Goal: Task Accomplishment & Management: Use online tool/utility

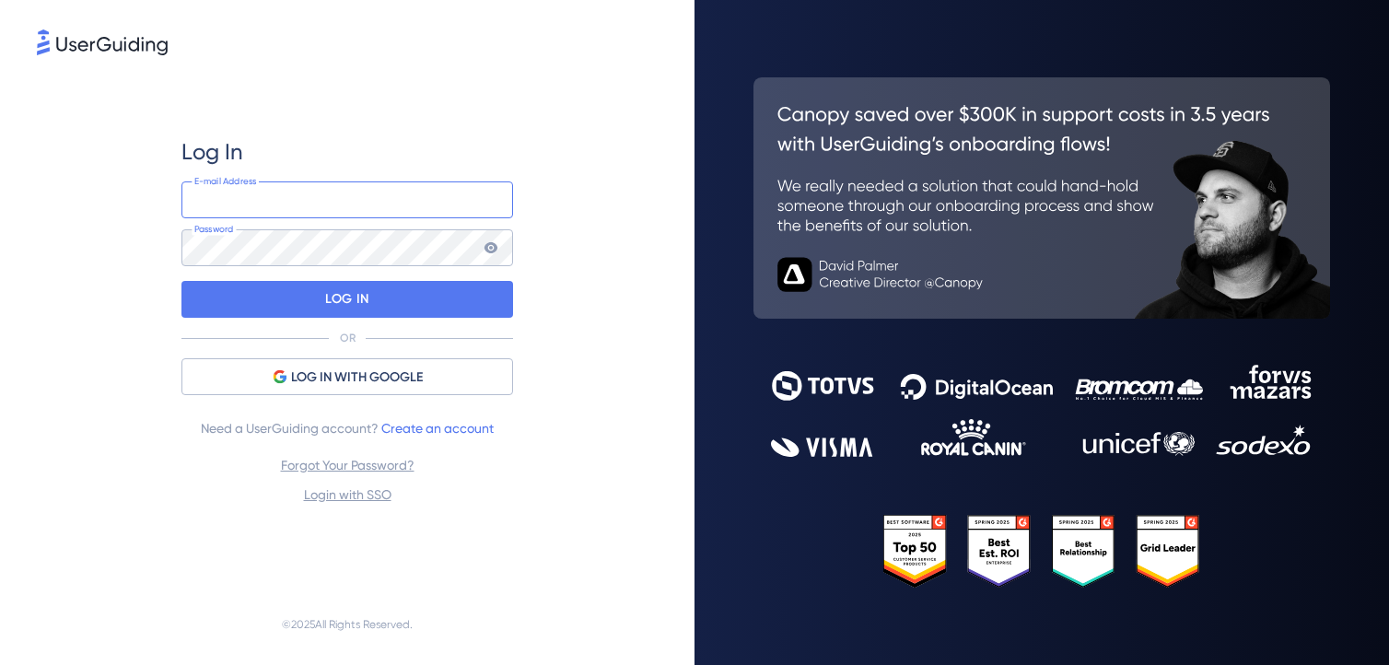
type input "[EMAIL_ADDRESS][DOMAIN_NAME]"
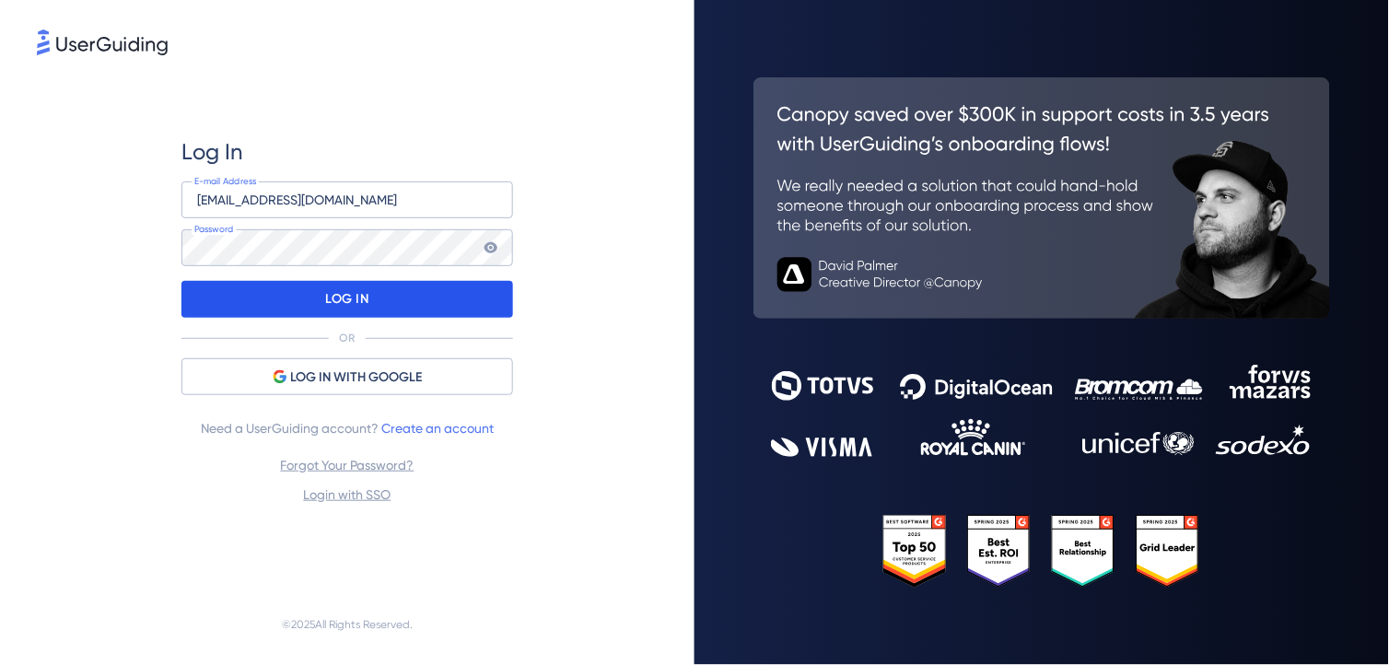
click at [361, 297] on p "LOG IN" at bounding box center [346, 299] width 43 height 29
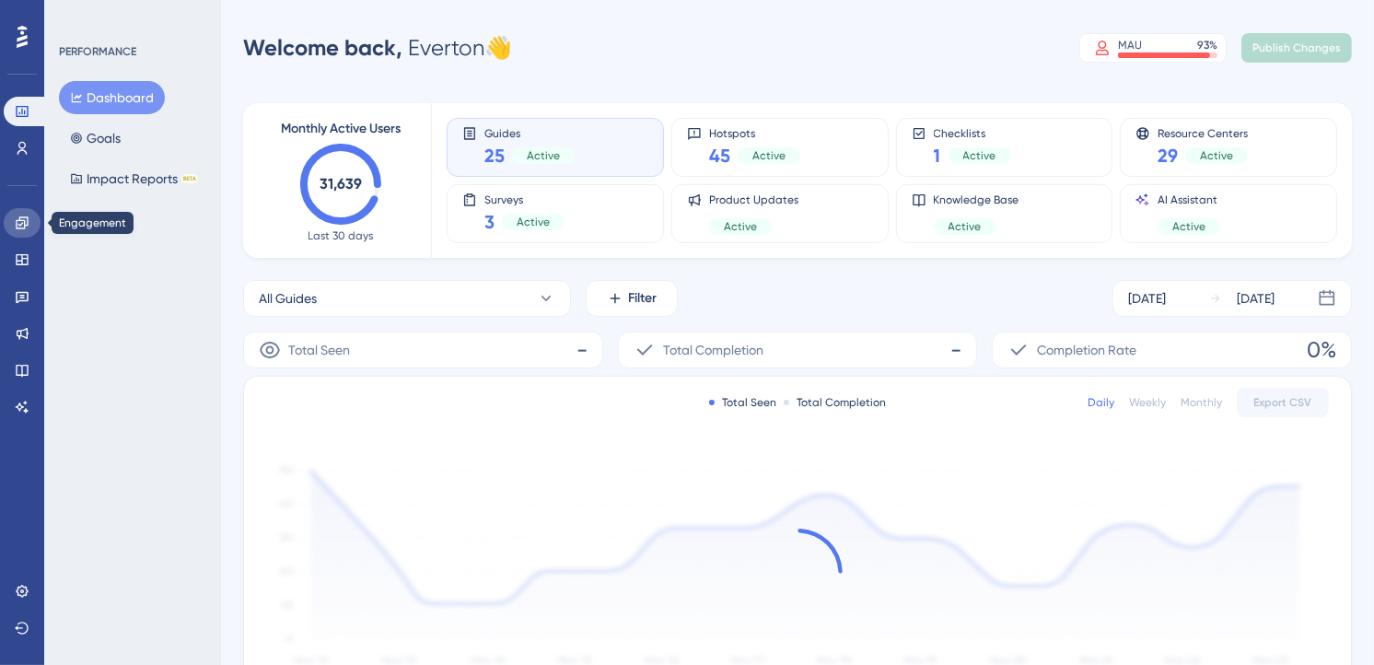
click at [17, 208] on link at bounding box center [22, 222] width 37 height 29
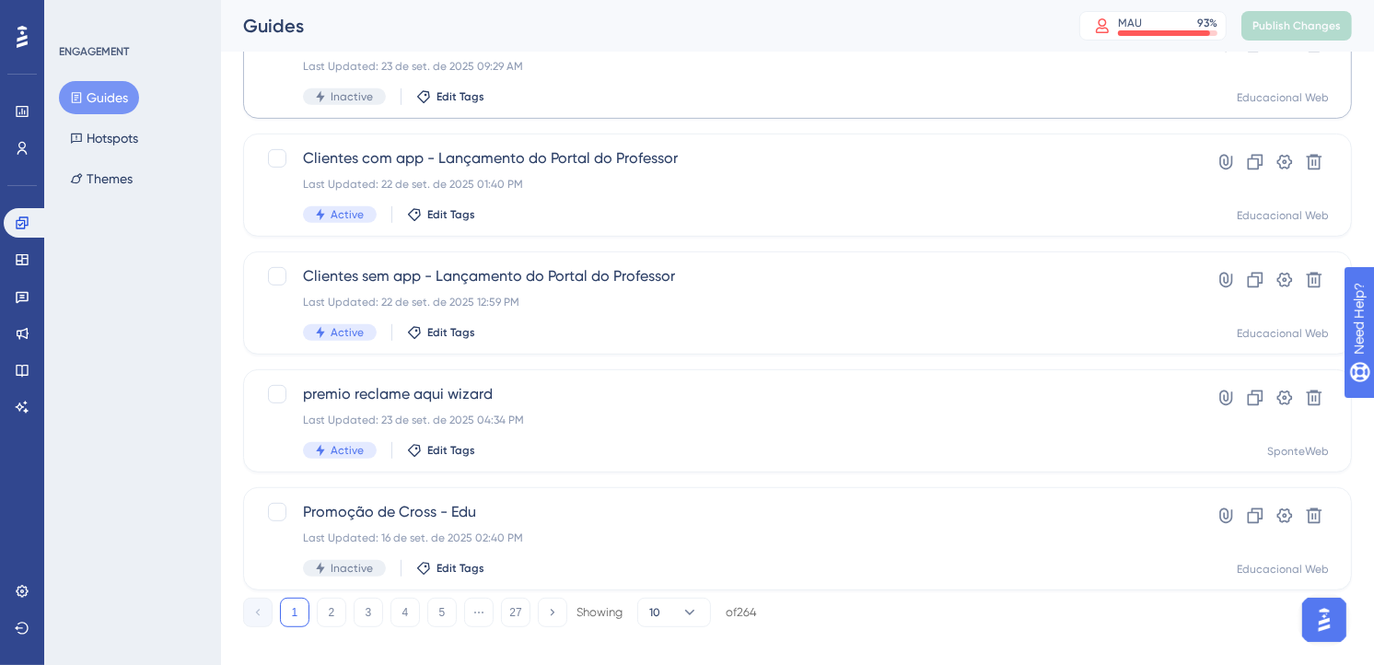
scroll to position [764, 0]
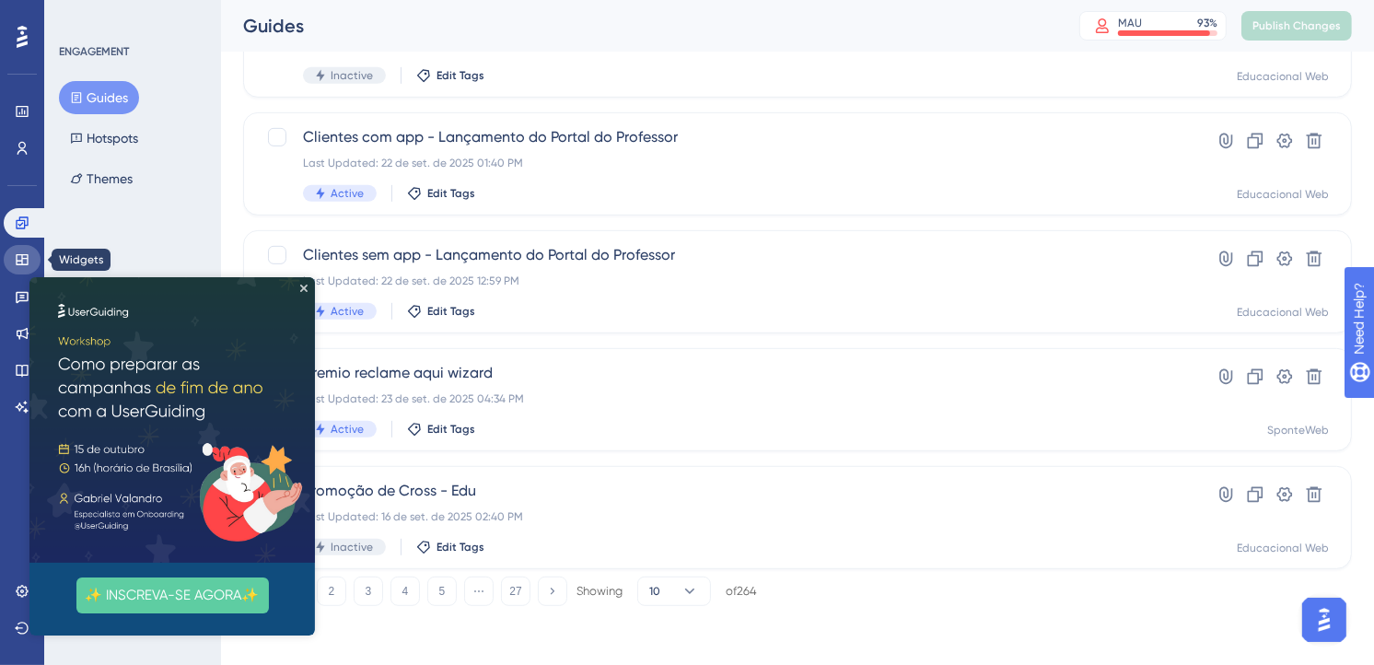
click at [7, 252] on link at bounding box center [22, 259] width 37 height 29
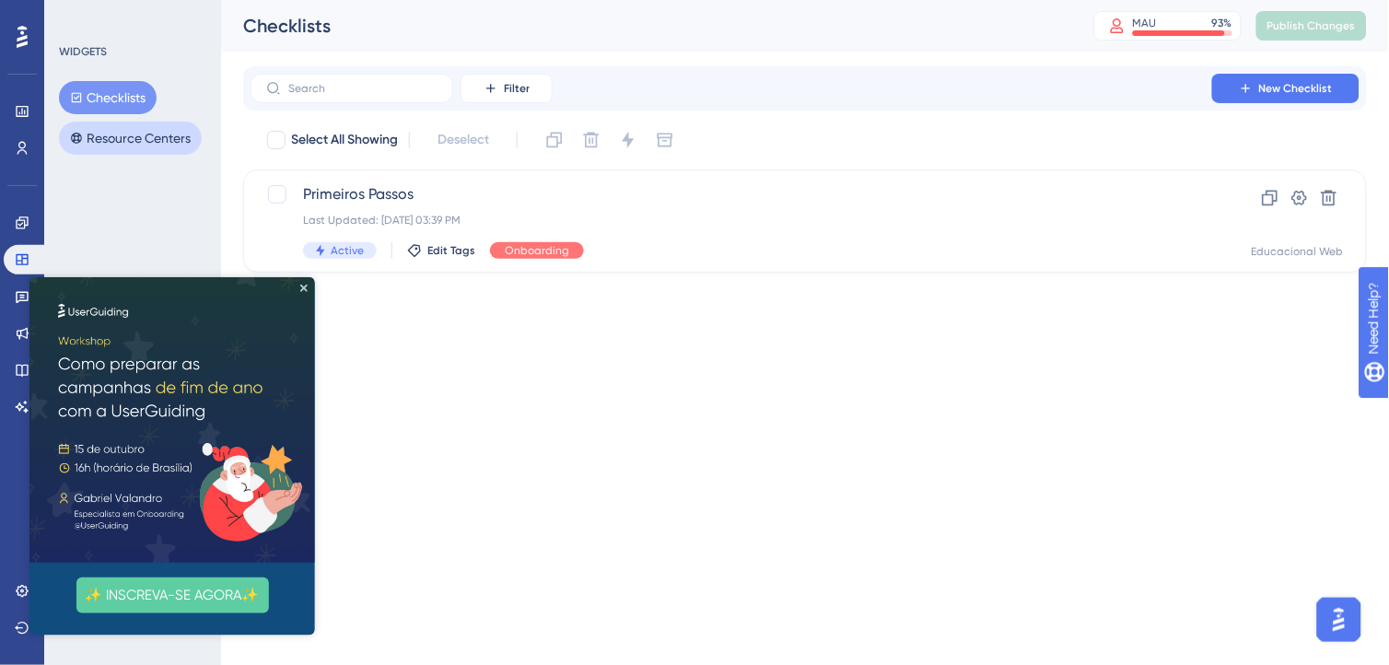
click at [138, 136] on button "Resource Centers" at bounding box center [130, 138] width 143 height 33
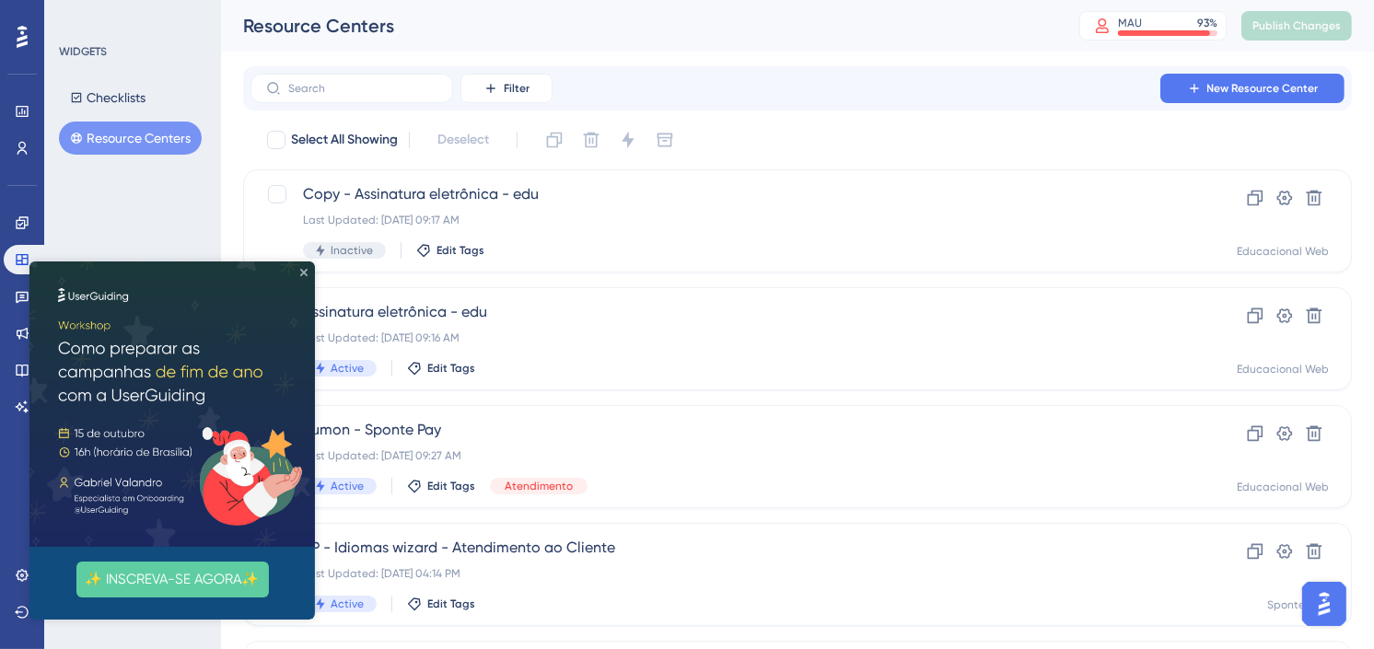
click at [300, 269] on icon "Close Preview" at bounding box center [303, 271] width 7 height 7
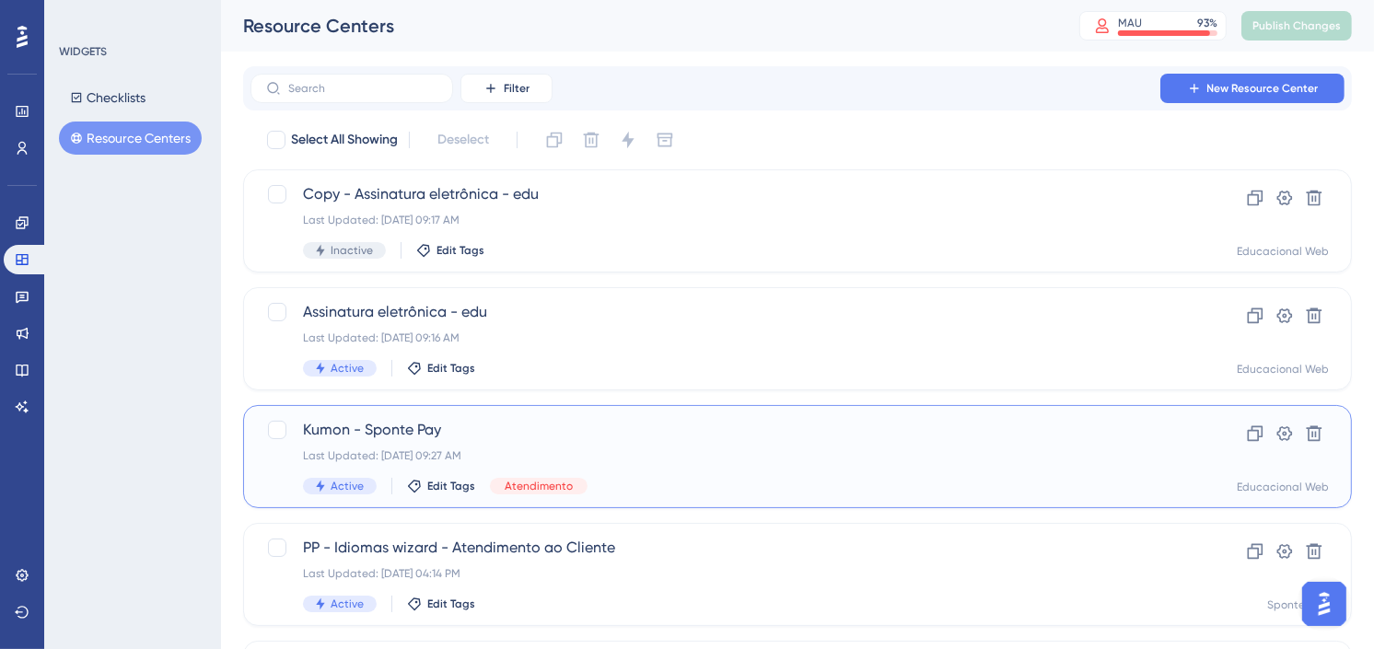
click at [545, 442] on div "Kumon - Sponte Pay Last Updated: [DATE] 09:27 AM Active Edit Tags Atendimento" at bounding box center [724, 457] width 842 height 76
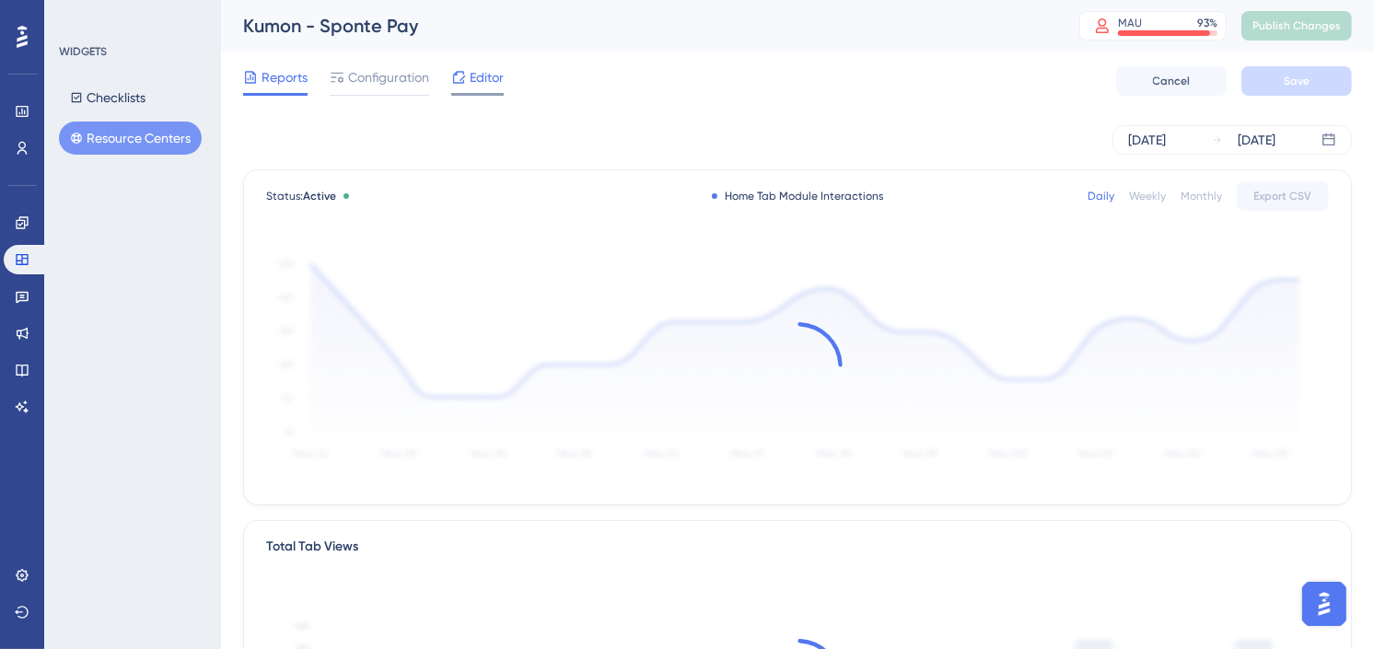
click at [474, 86] on span "Editor" at bounding box center [487, 77] width 34 height 22
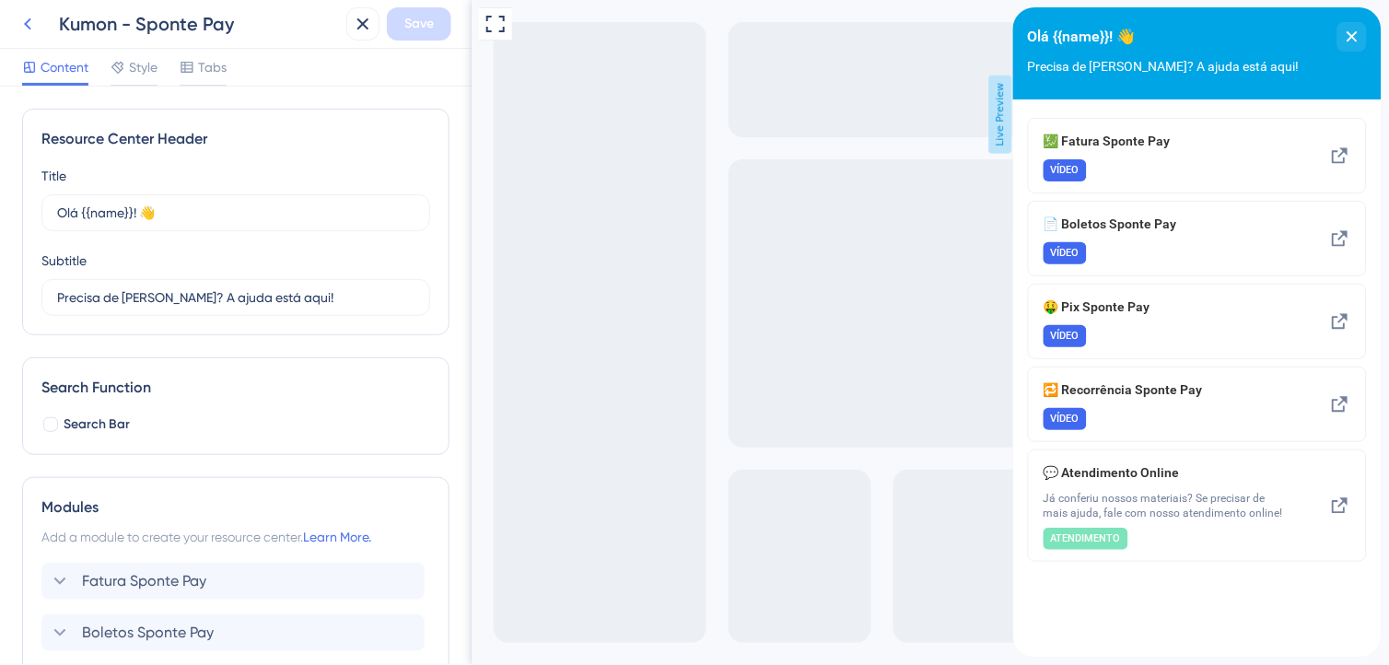
click at [29, 29] on icon at bounding box center [27, 24] width 7 height 12
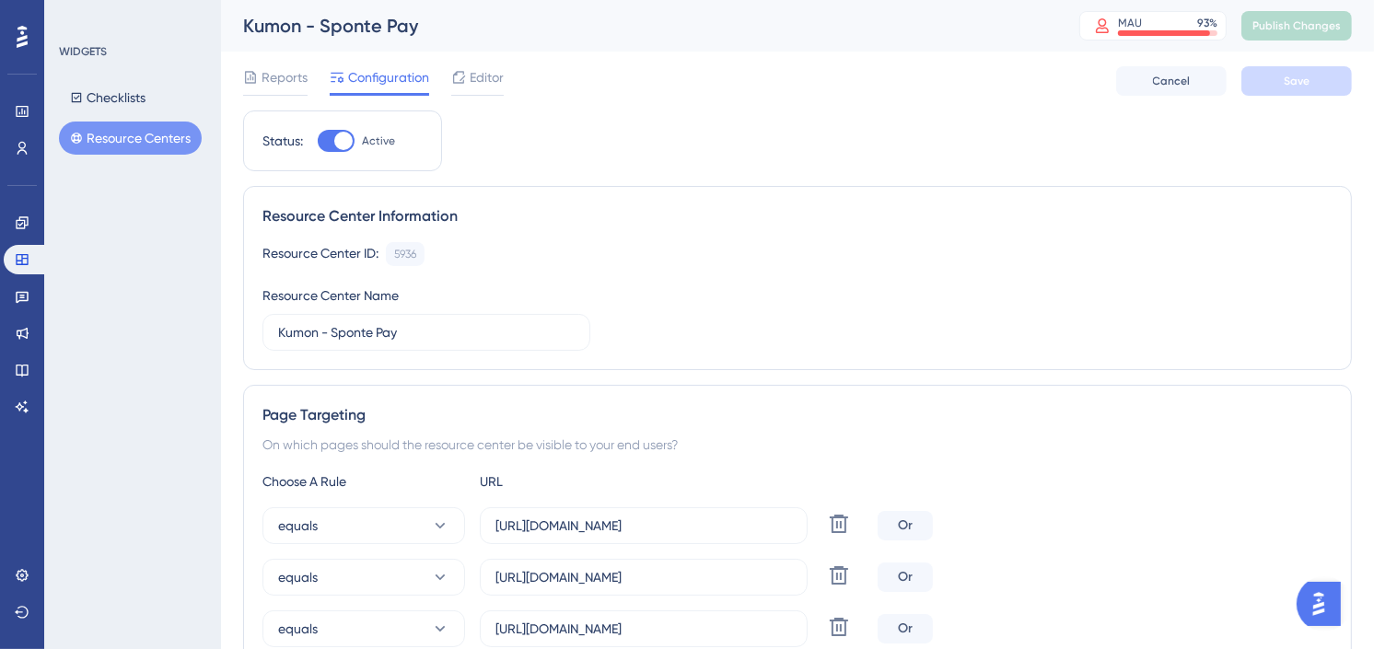
click at [157, 139] on button "Resource Centers" at bounding box center [130, 138] width 143 height 33
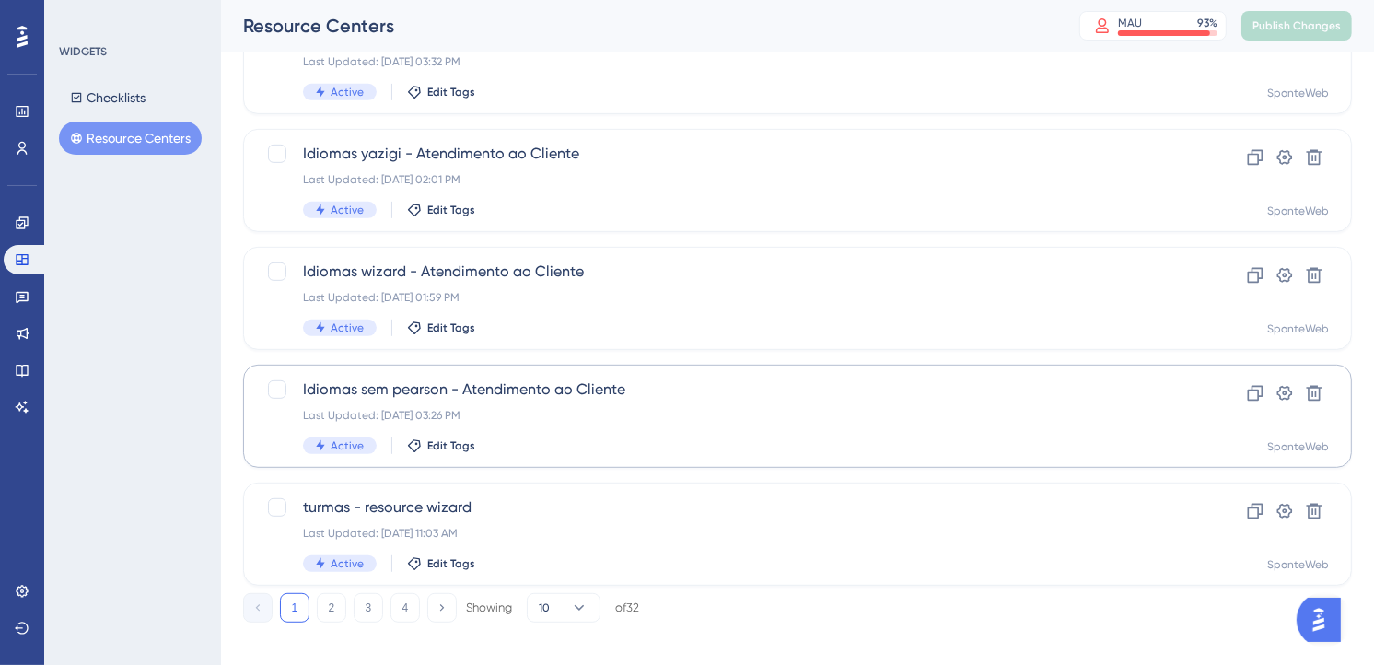
scroll to position [764, 0]
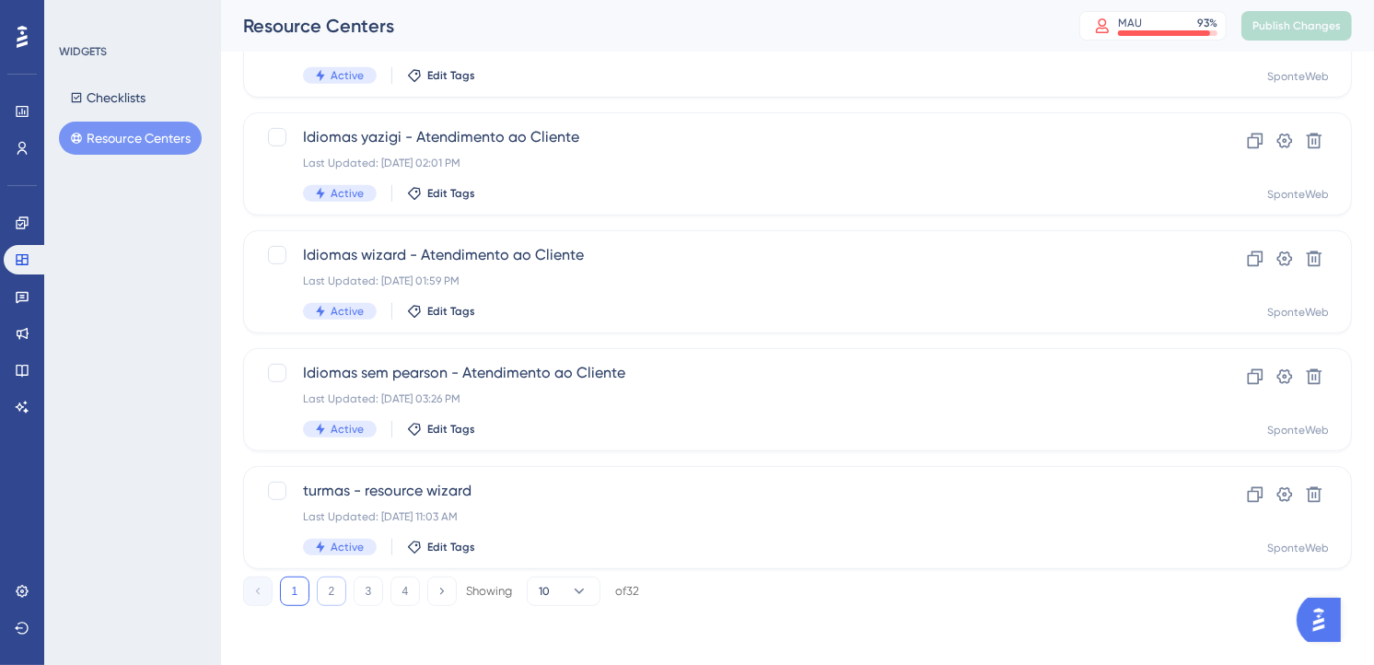
click at [327, 587] on button "2" at bounding box center [331, 590] width 29 height 29
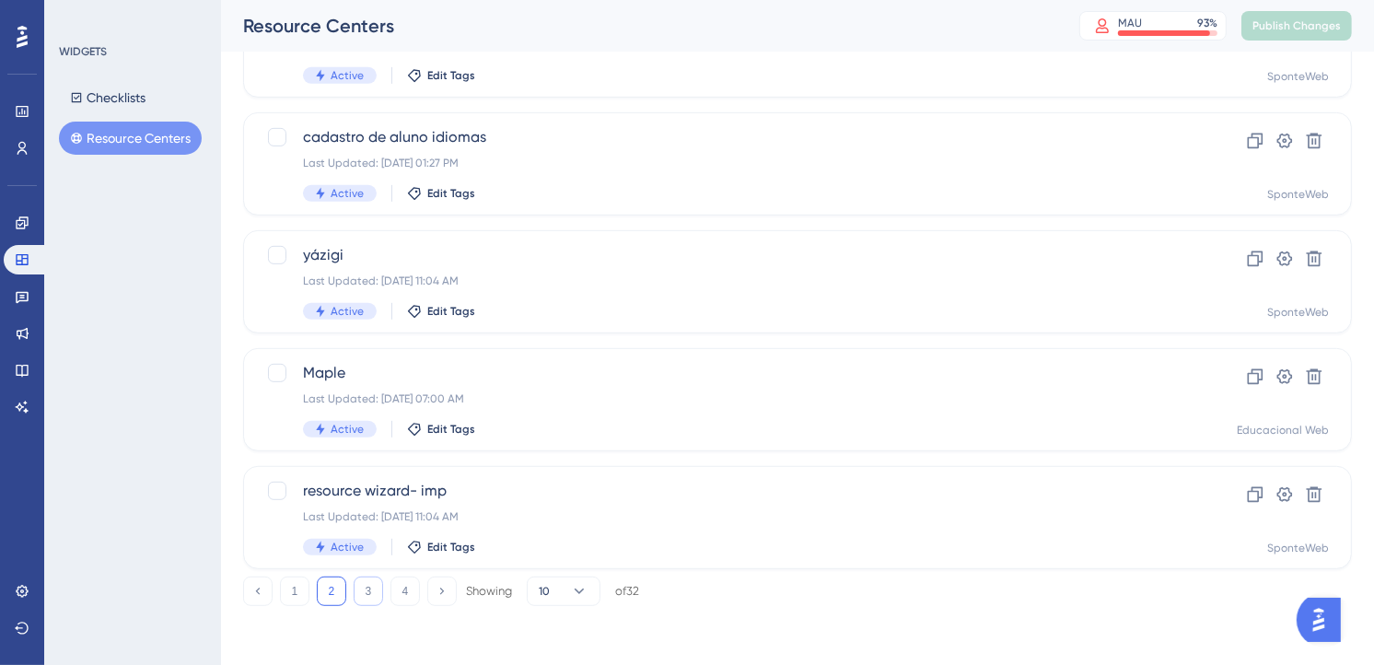
click at [375, 590] on button "3" at bounding box center [368, 590] width 29 height 29
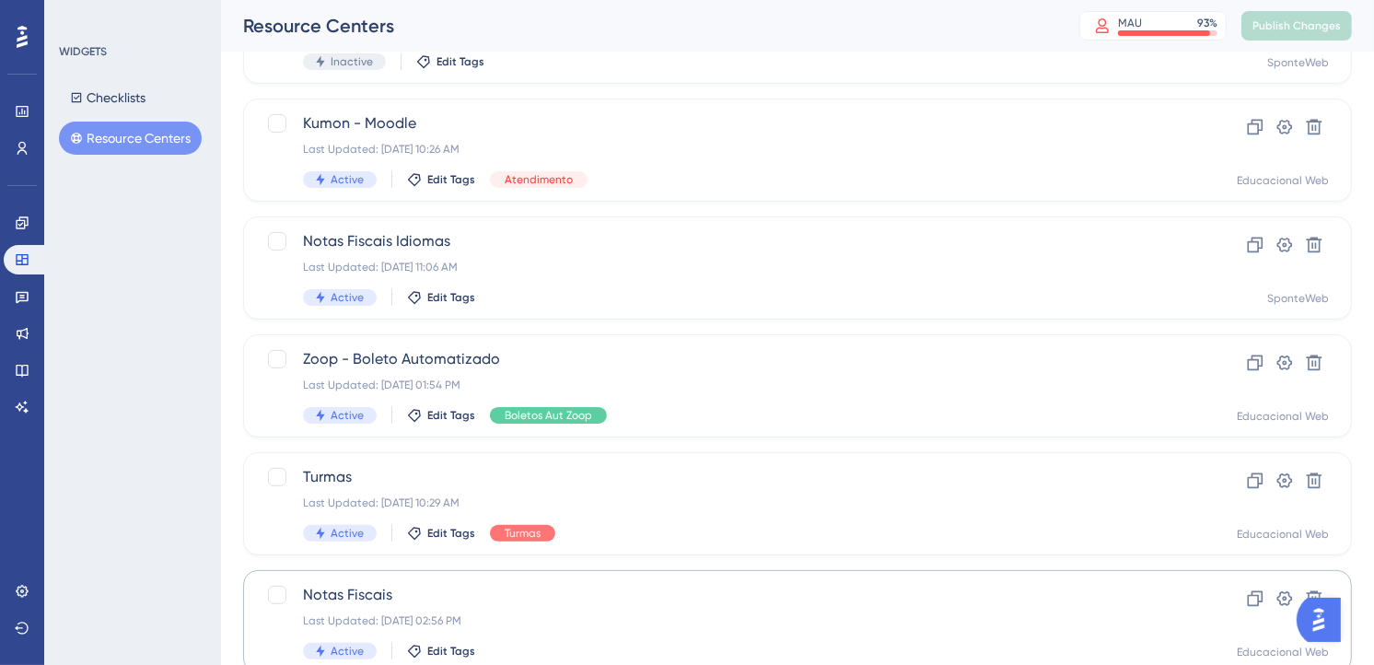
scroll to position [252, 0]
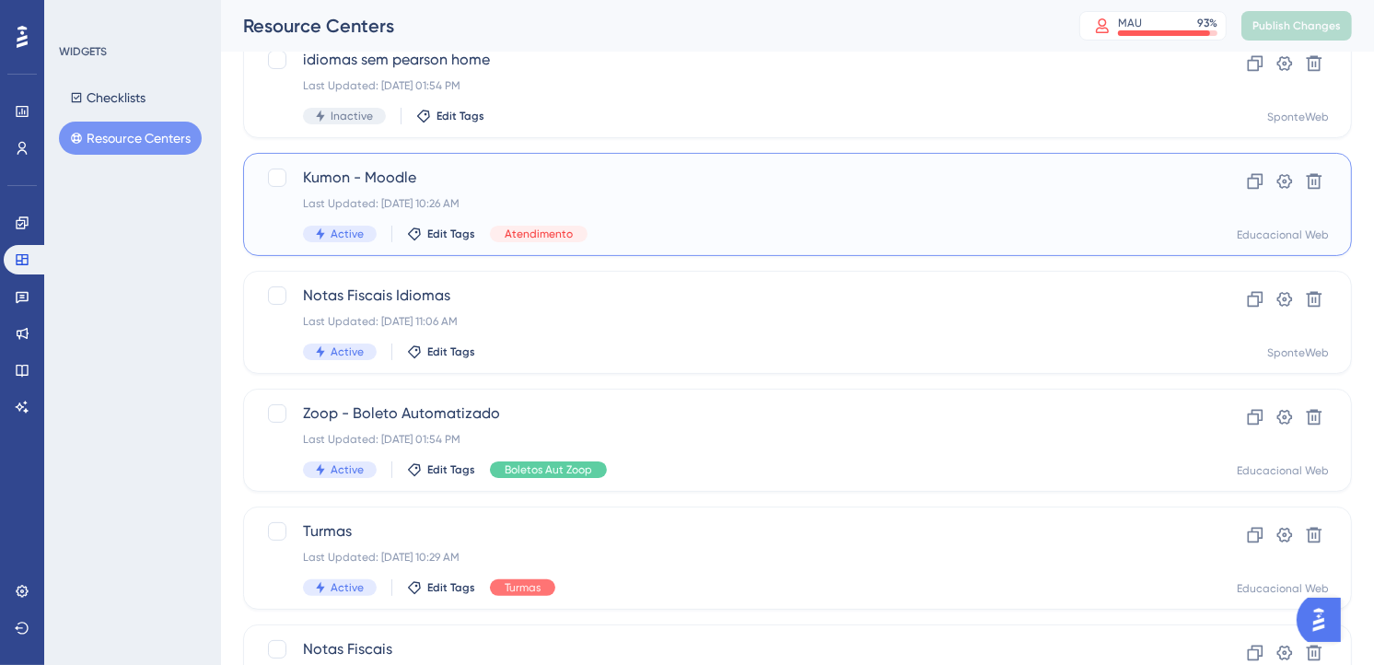
click at [686, 161] on div "Kumon - Moodle Last Updated: [DATE] 10:26 AM Active Edit Tags Atendimento Clone…" at bounding box center [797, 204] width 1109 height 103
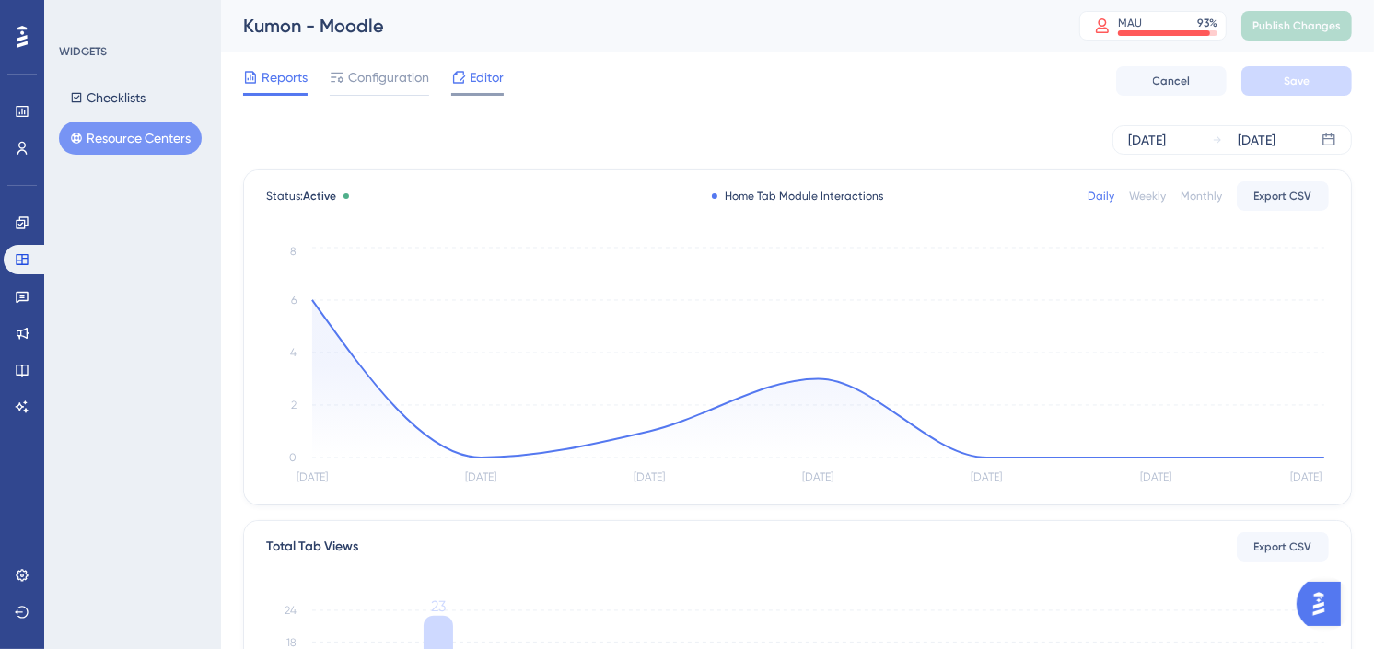
click at [483, 78] on span "Editor" at bounding box center [487, 77] width 34 height 22
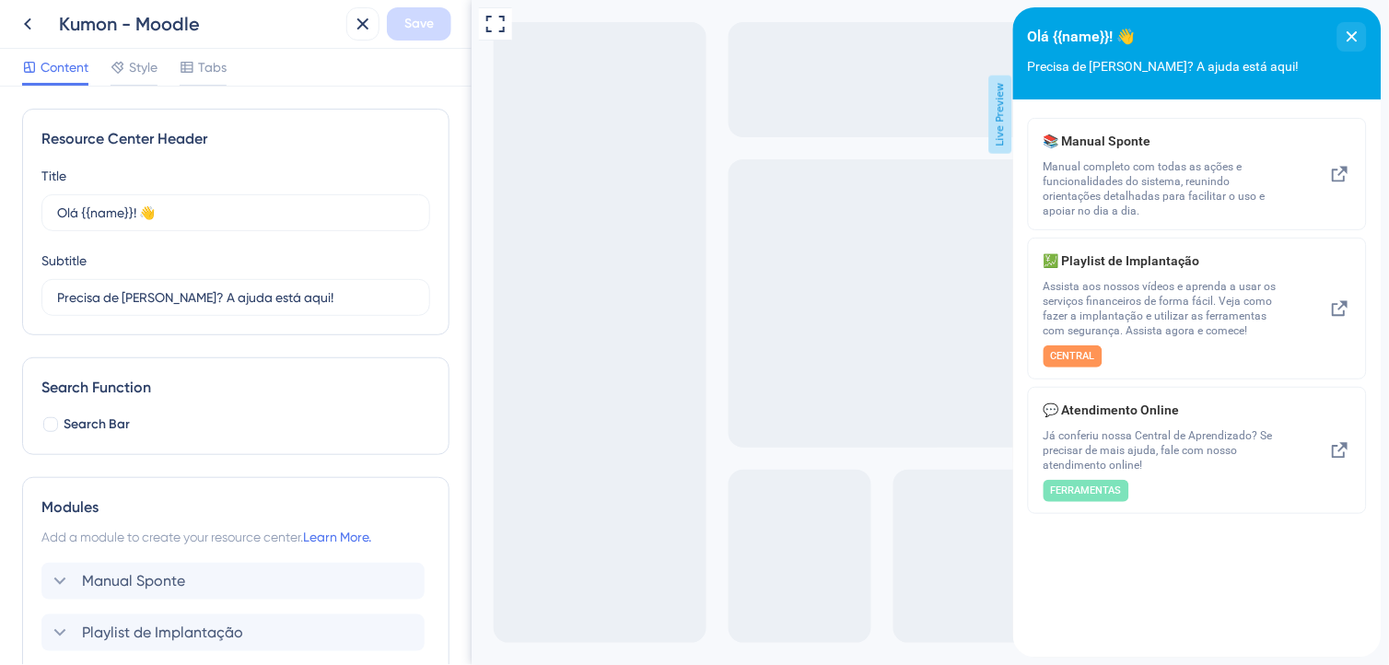
click at [443, 76] on div "Content Style Tabs" at bounding box center [236, 68] width 472 height 38
